Goal: Task Accomplishment & Management: Manage account settings

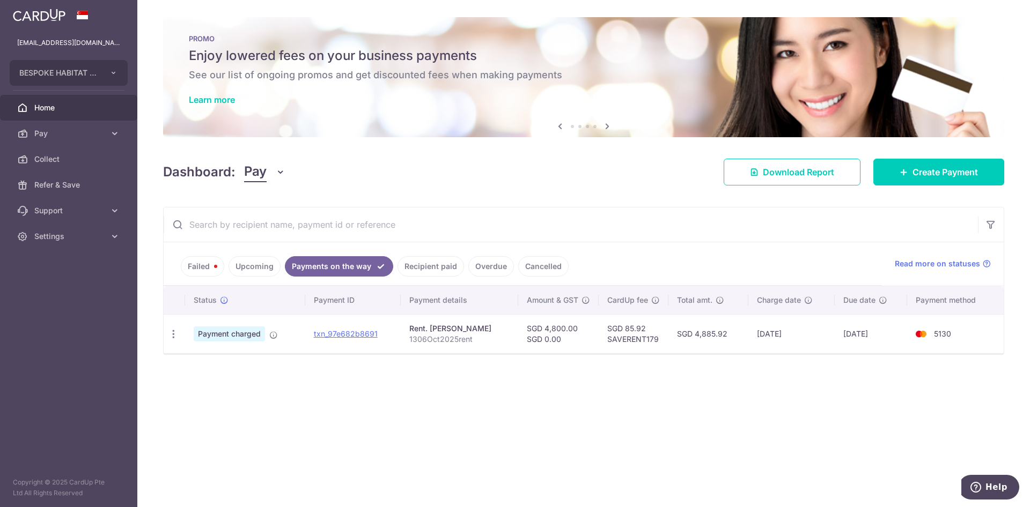
click at [257, 268] on link "Upcoming" at bounding box center [254, 266] width 52 height 20
click at [304, 266] on link "Payments on the way" at bounding box center [346, 266] width 93 height 20
